Goal: Task Accomplishment & Management: Manage account settings

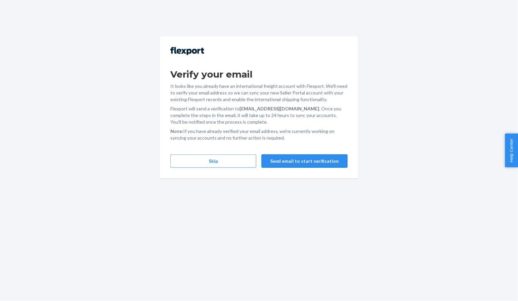
click at [306, 159] on button "Send email to start verification" at bounding box center [305, 160] width 86 height 13
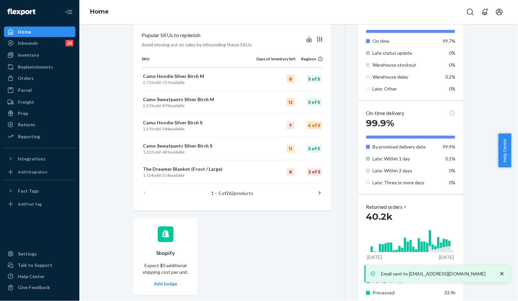
scroll to position [306, 0]
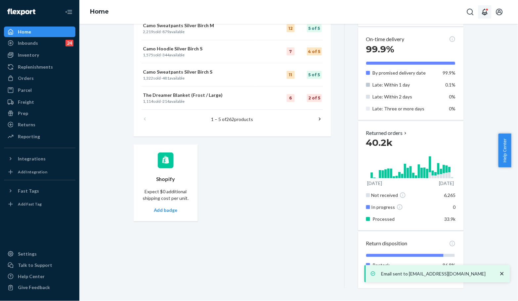
click at [489, 14] on icon "Open notifications" at bounding box center [485, 12] width 8 height 8
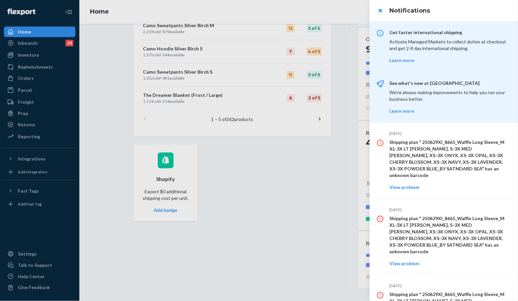
click at [314, 179] on div at bounding box center [259, 150] width 518 height 301
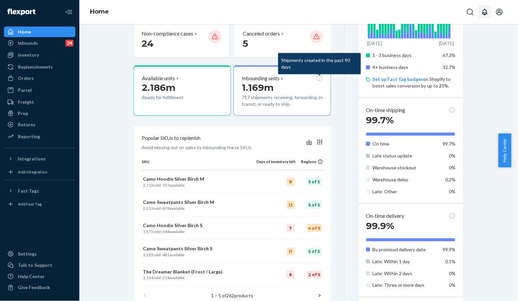
scroll to position [0, 0]
